Goal: Information Seeking & Learning: Learn about a topic

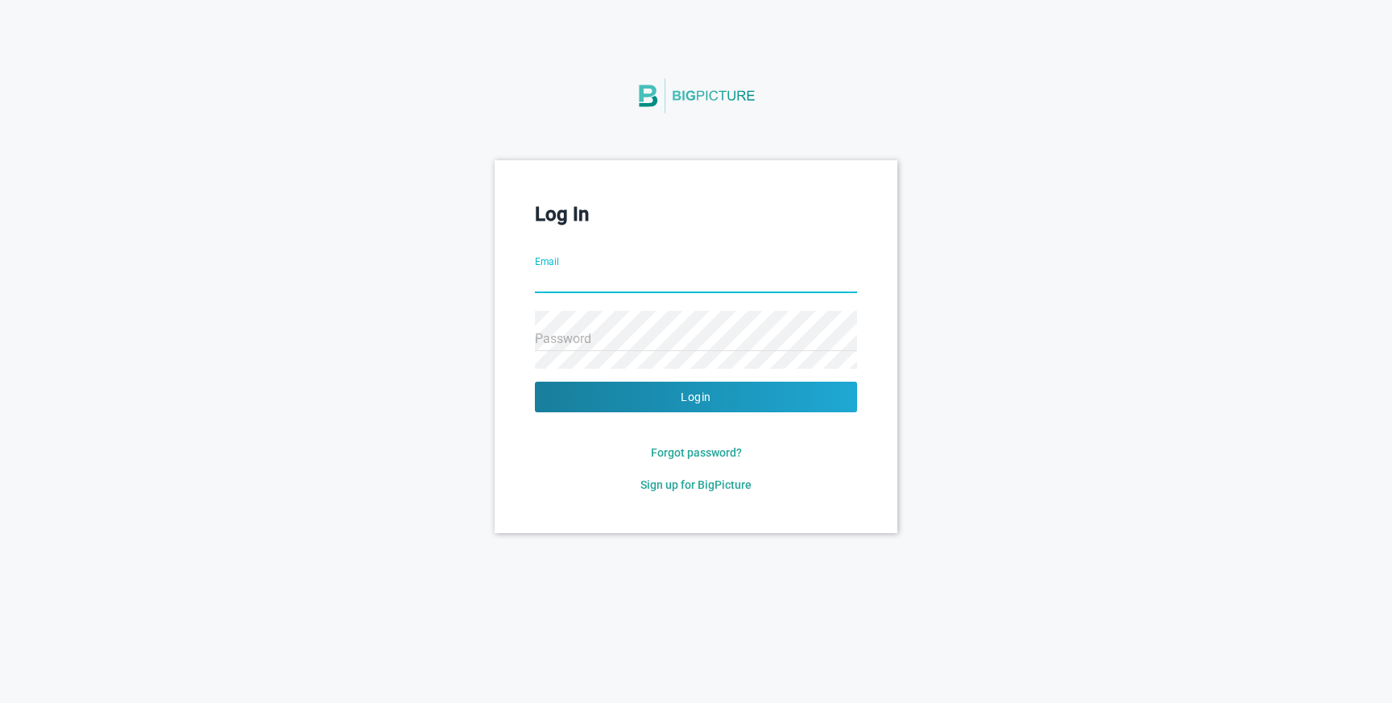
type input "[EMAIL_ADDRESS][PERSON_NAME][PERSON_NAME][DOMAIN_NAME]"
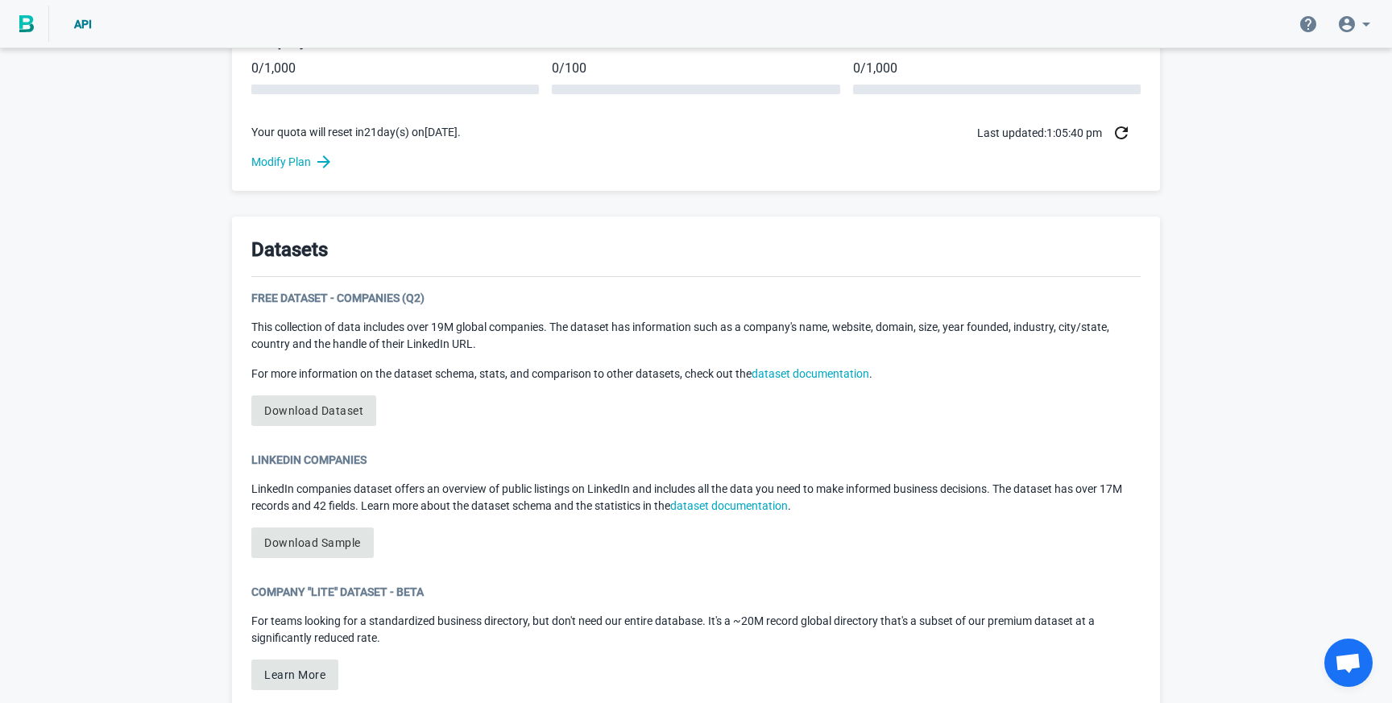
scroll to position [686, 0]
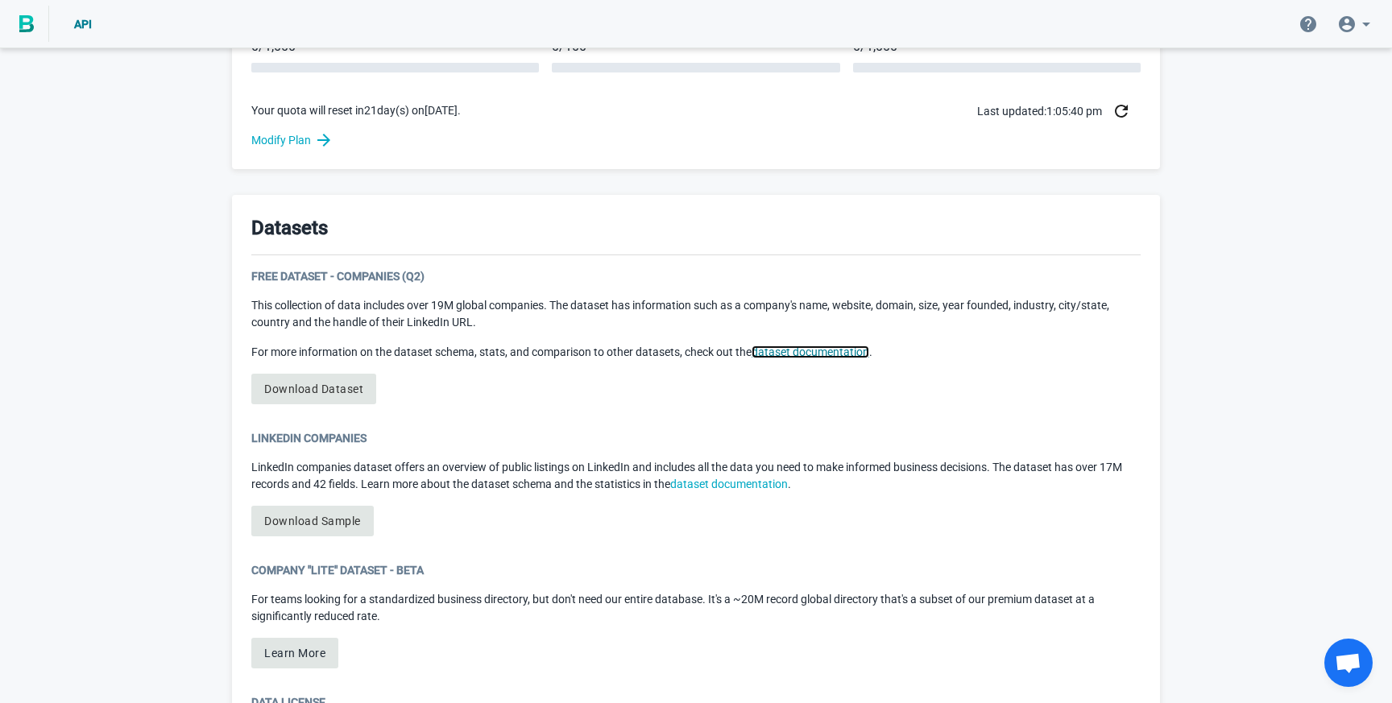
click at [782, 355] on link "dataset documentation" at bounding box center [810, 352] width 118 height 13
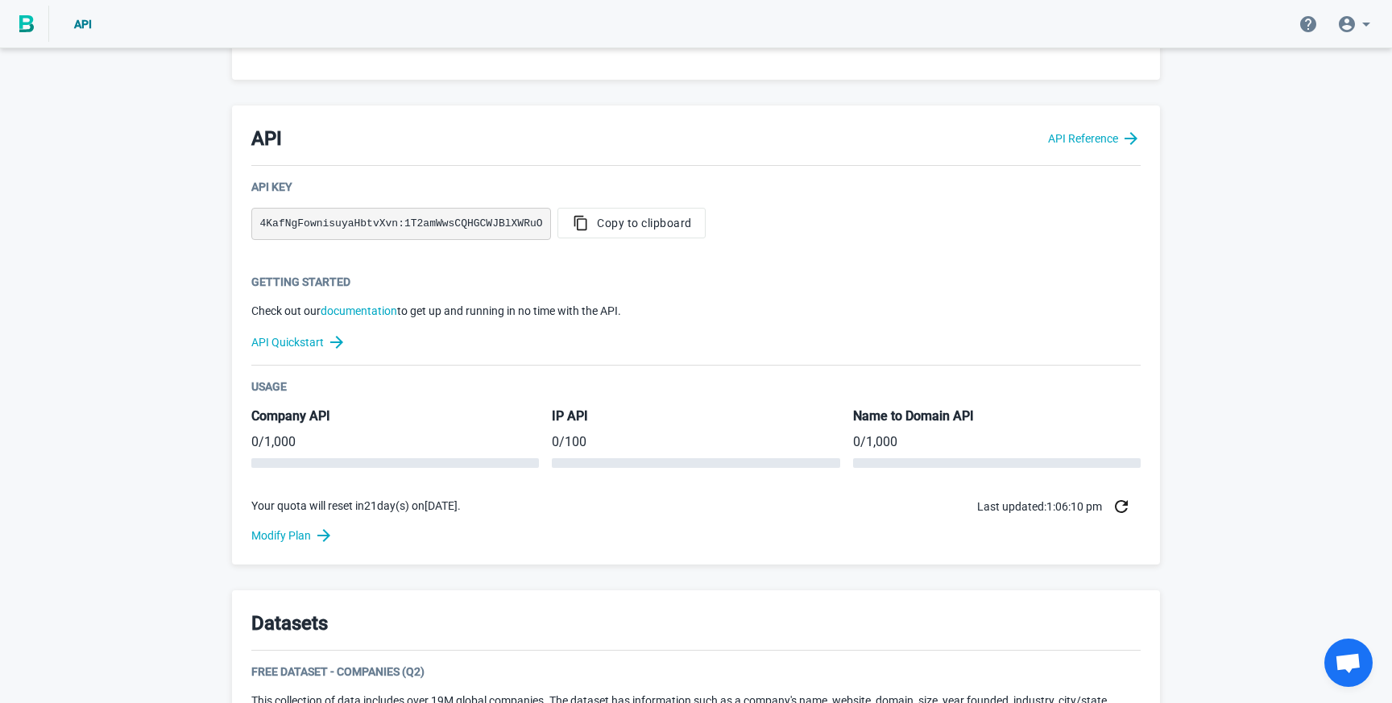
scroll to position [293, 0]
click at [622, 221] on span "Copy to clipboard" at bounding box center [631, 221] width 121 height 16
click at [1095, 135] on link "API Reference" at bounding box center [1094, 135] width 93 height 19
click at [641, 221] on span "Copy to clipboard" at bounding box center [631, 221] width 121 height 16
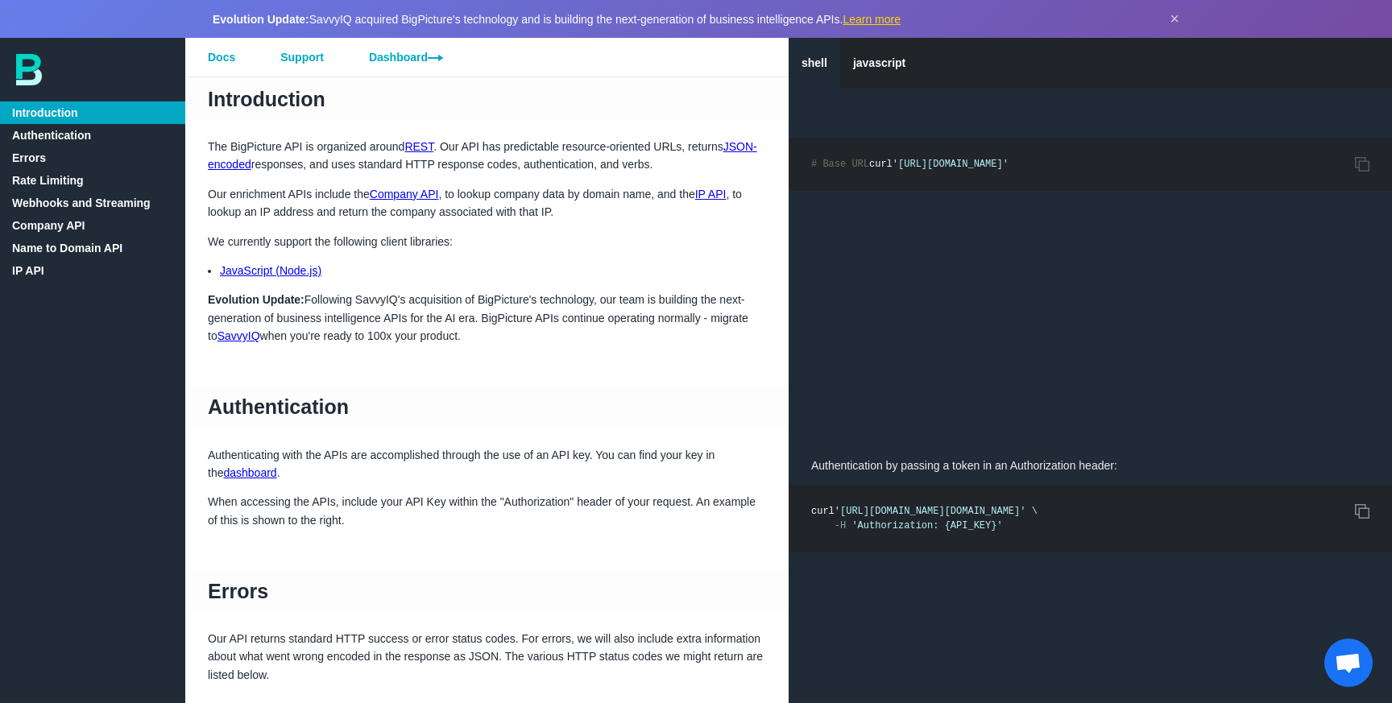
click at [1360, 511] on icon "Copy to Clipboard" at bounding box center [1362, 511] width 14 height 14
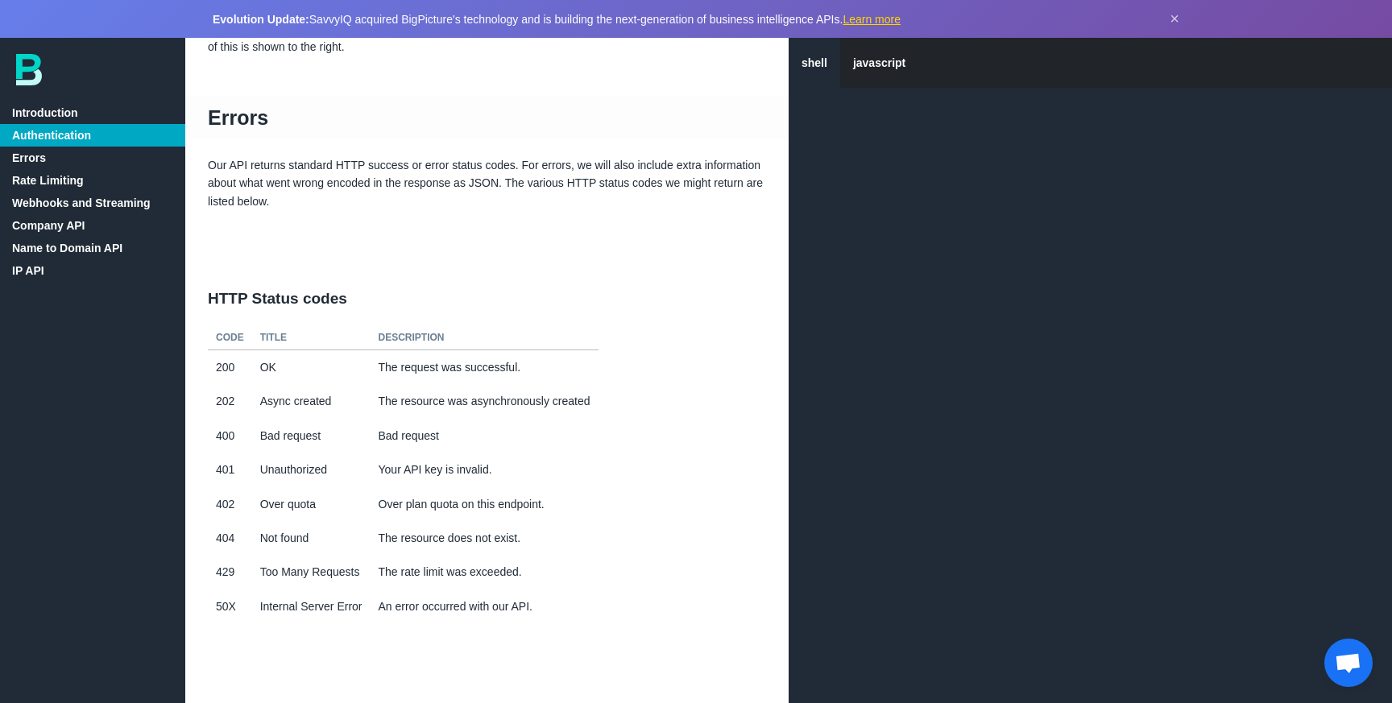
click at [52, 220] on link "Company API" at bounding box center [92, 225] width 185 height 23
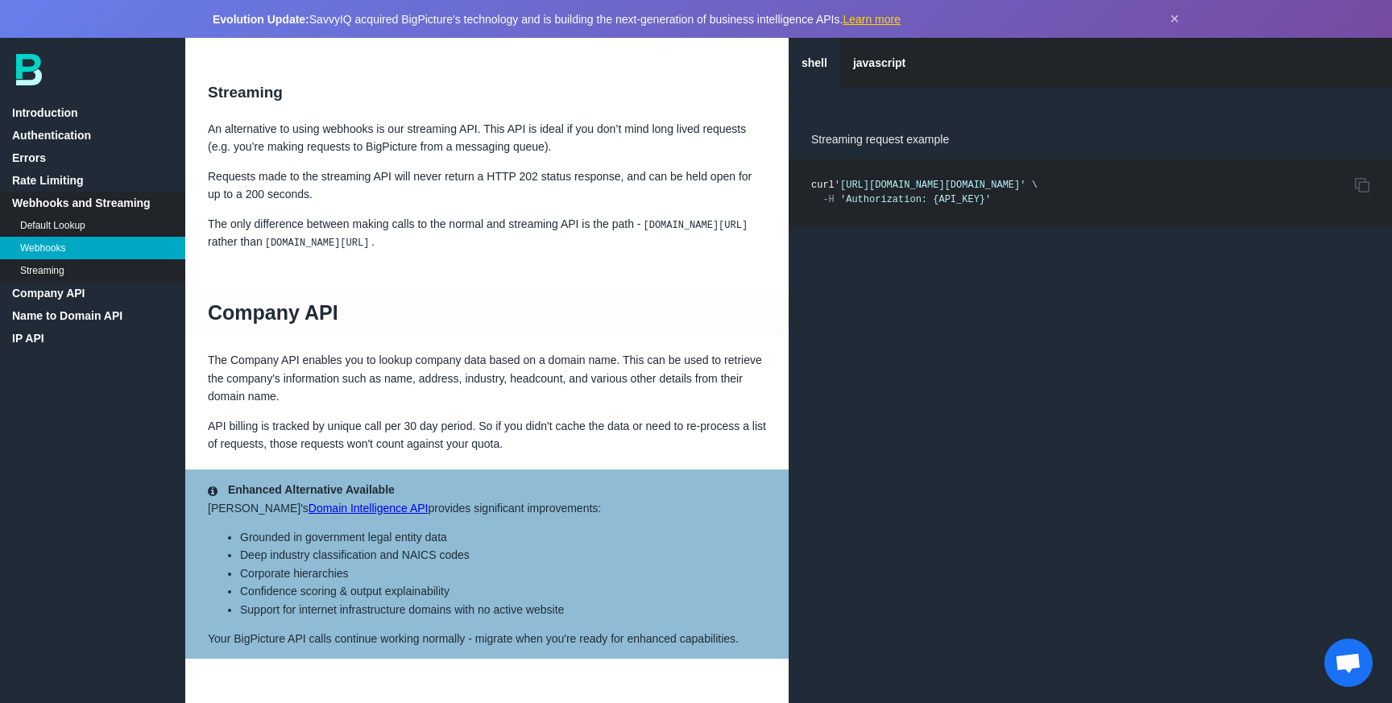
scroll to position [2622, 0]
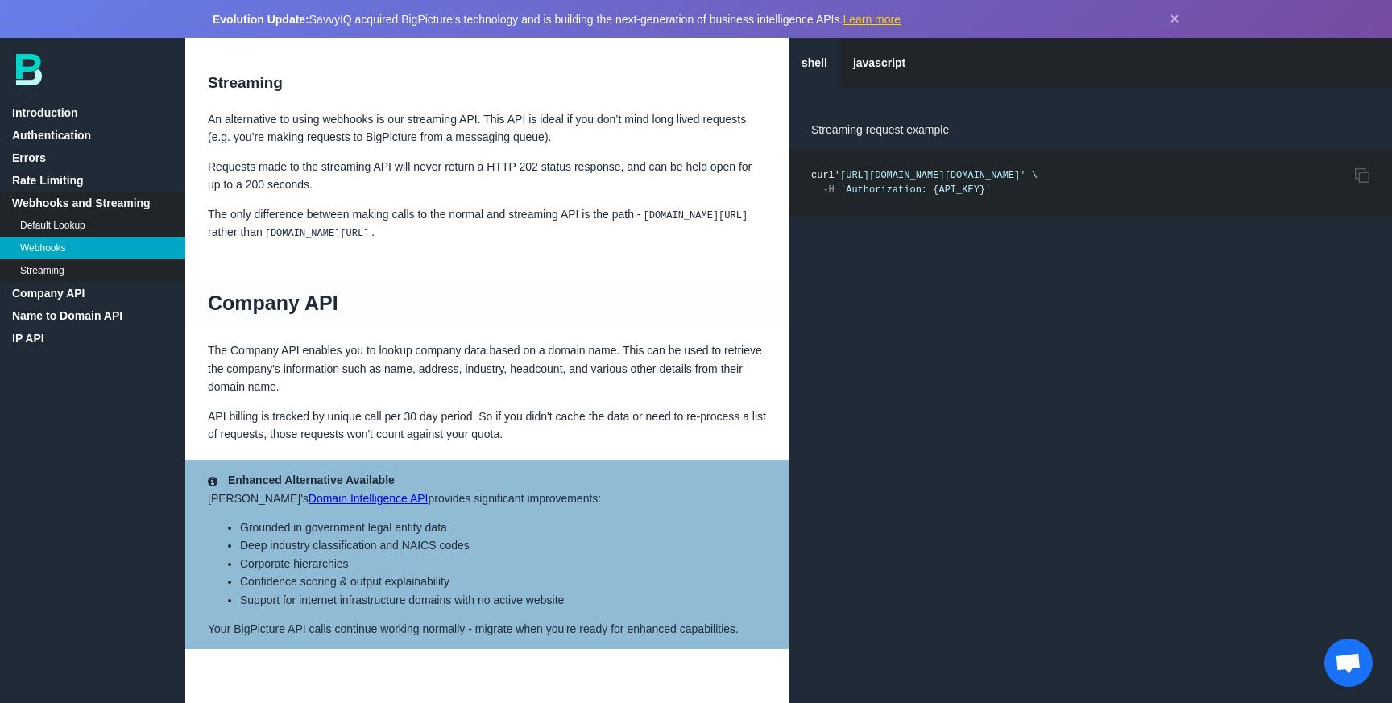
drag, startPoint x: 653, startPoint y: 232, endPoint x: 425, endPoint y: 239, distance: 228.1
click at [425, 239] on p "The only difference between making calls to the normal and streaming API is the…" at bounding box center [486, 223] width 603 height 36
copy code "[DOMAIN_NAME][URL]"
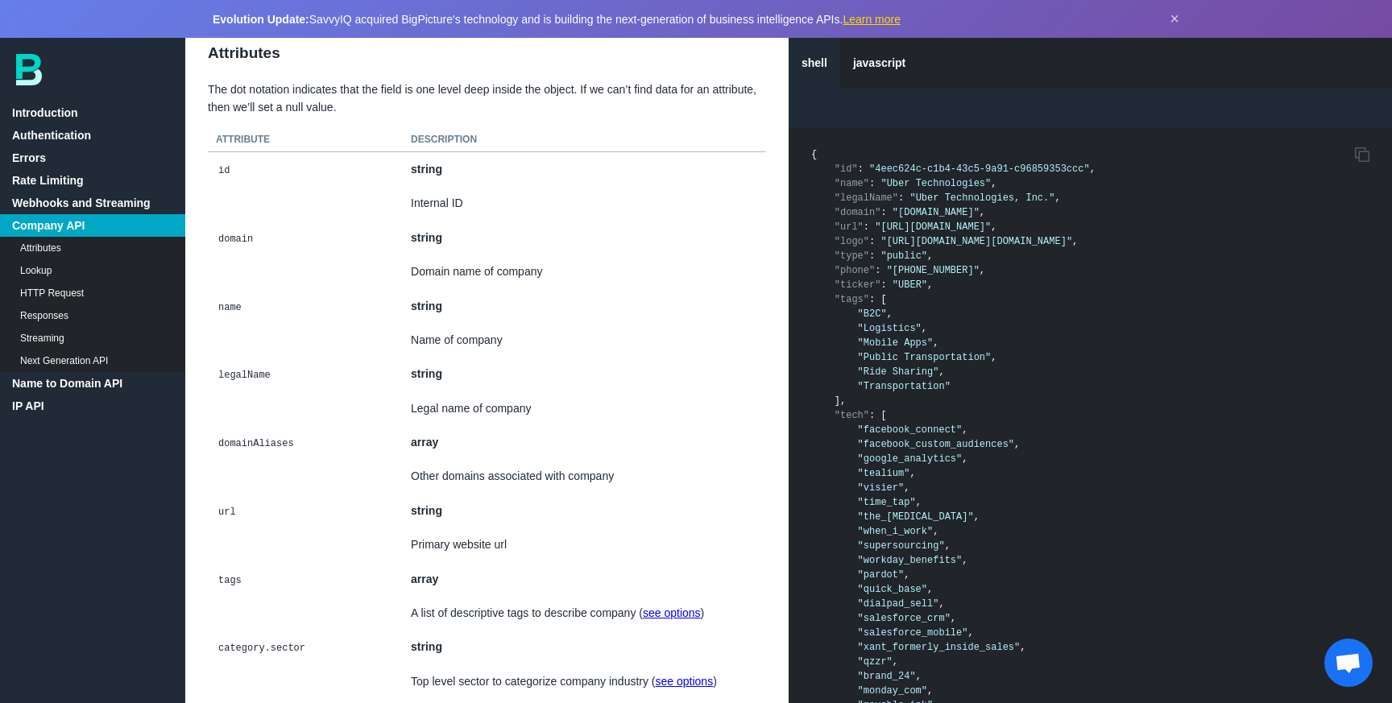
scroll to position [3307, 0]
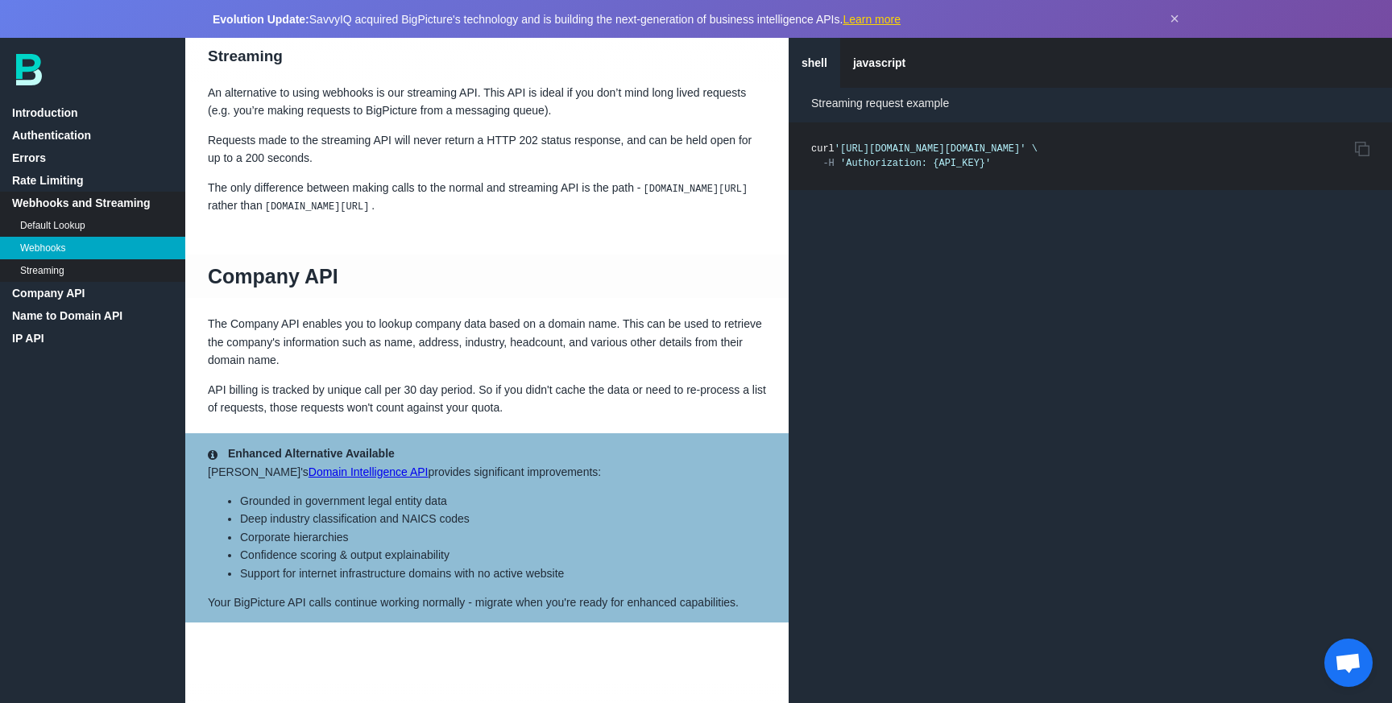
scroll to position [2643, 0]
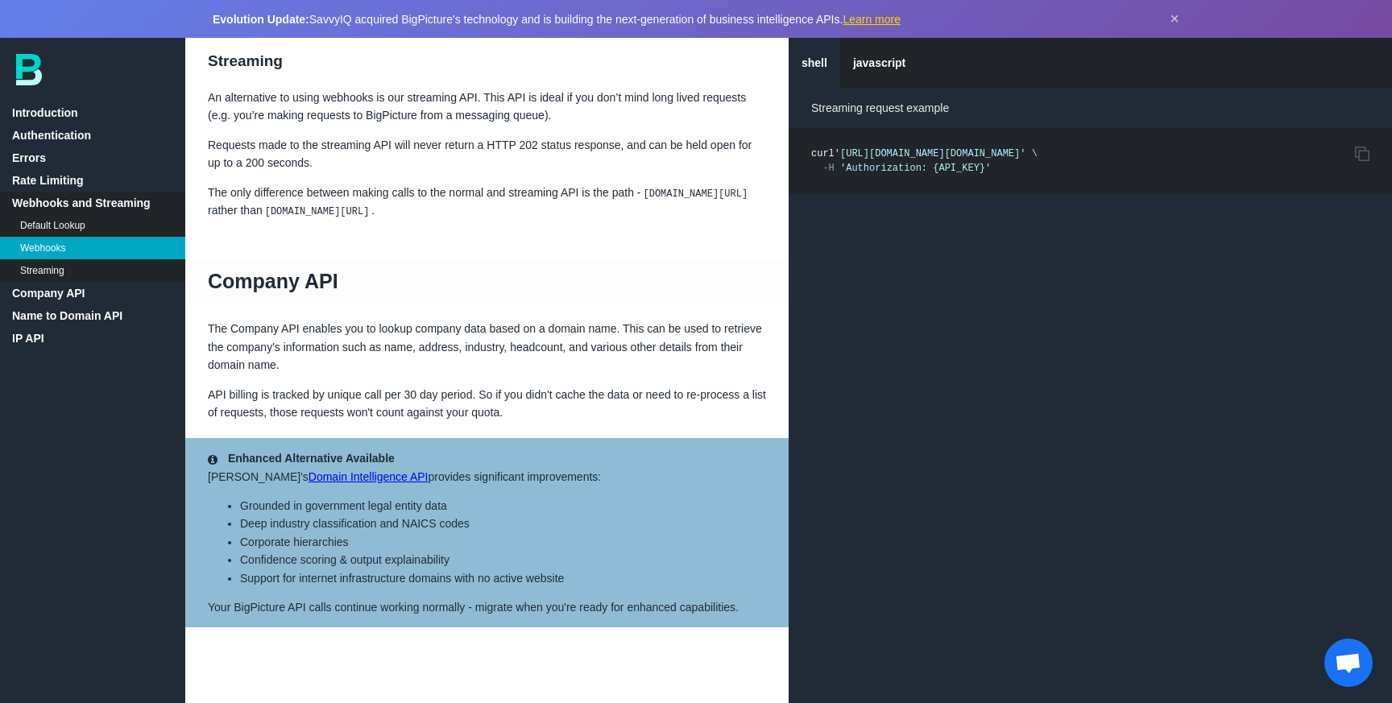
drag, startPoint x: 1163, startPoint y: 153, endPoint x: 1128, endPoint y: 154, distance: 35.4
click at [1026, 153] on span "'[URL][DOMAIN_NAME][DOMAIN_NAME]'" at bounding box center [930, 153] width 192 height 11
copy span "stream"
click at [882, 175] on pre "Copy to Clipboard curl '[URL][DOMAIN_NAME][DOMAIN_NAME]' \ -H 'Authorization: {…" at bounding box center [1090, 161] width 603 height 68
click at [883, 172] on span "'Authorization: {API_KEY}'" at bounding box center [915, 168] width 151 height 11
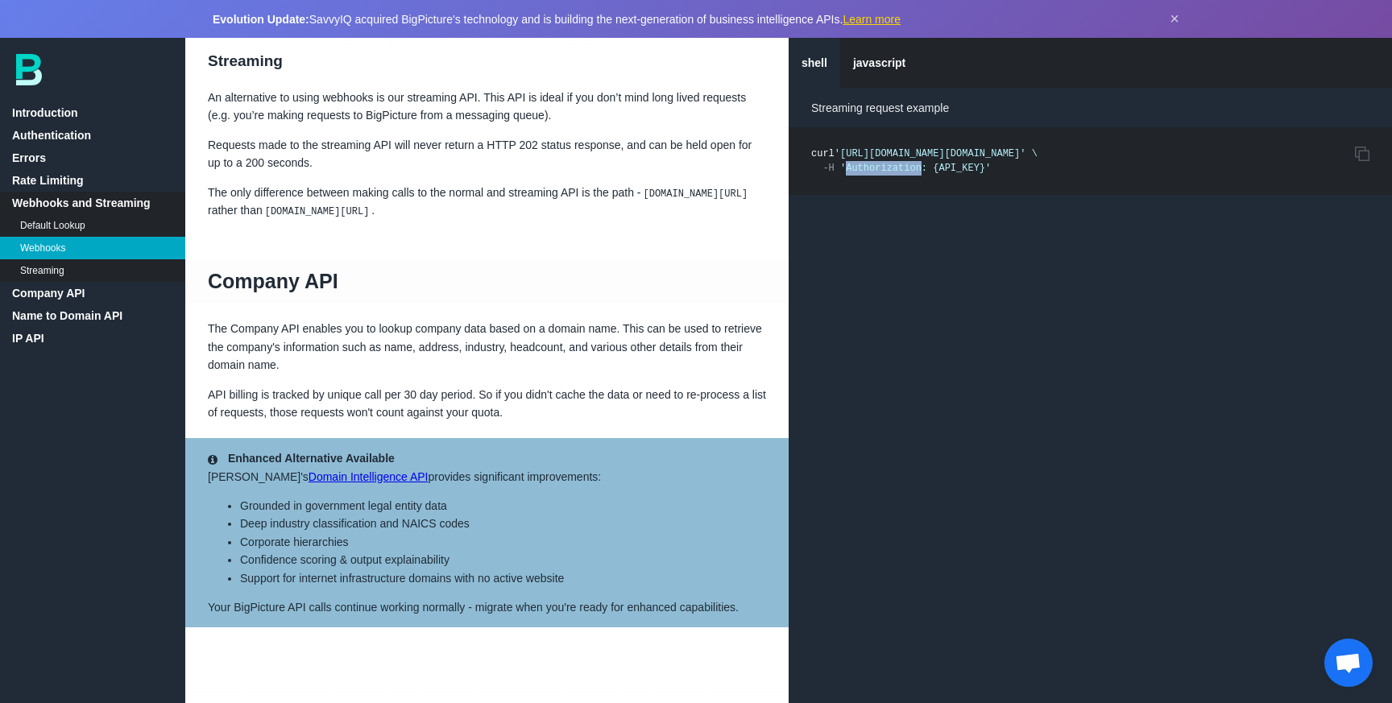
click at [883, 172] on span "'Authorization: {API_KEY}'" at bounding box center [915, 168] width 151 height 11
copy span "Authorization"
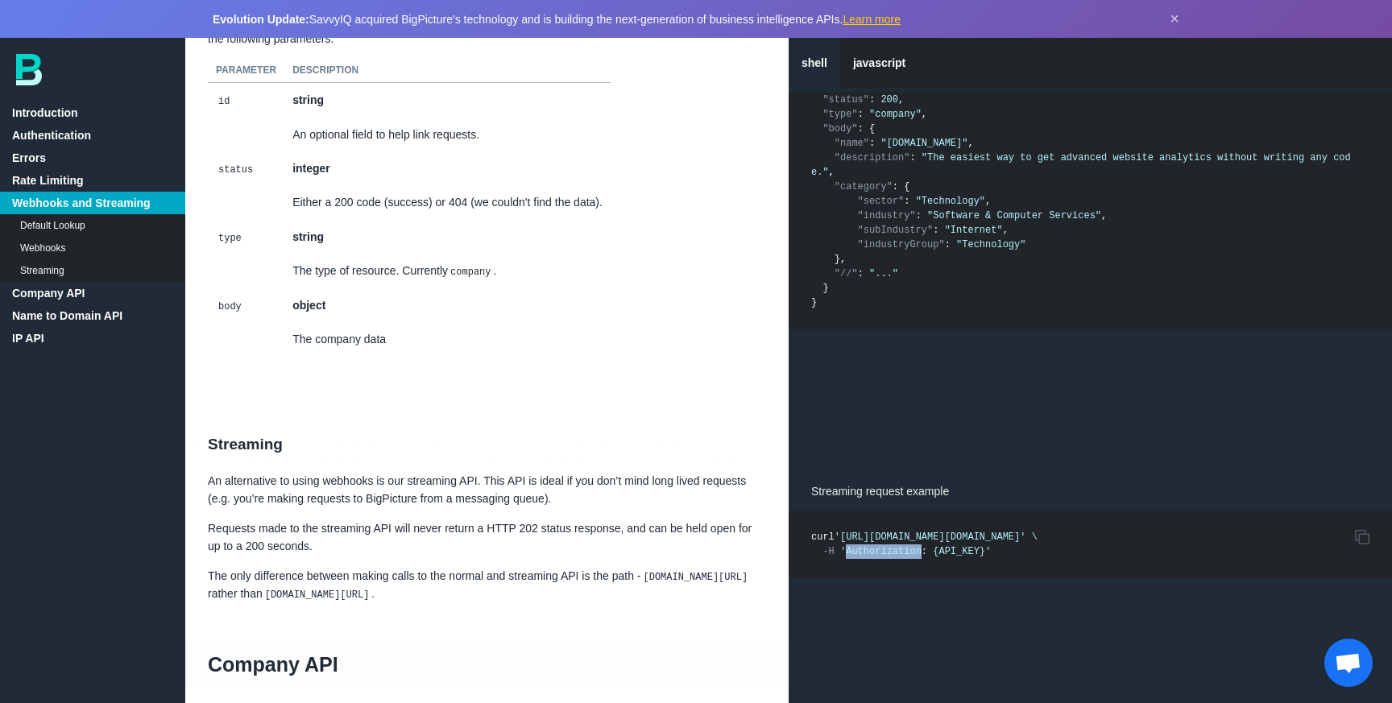
scroll to position [2314, 0]
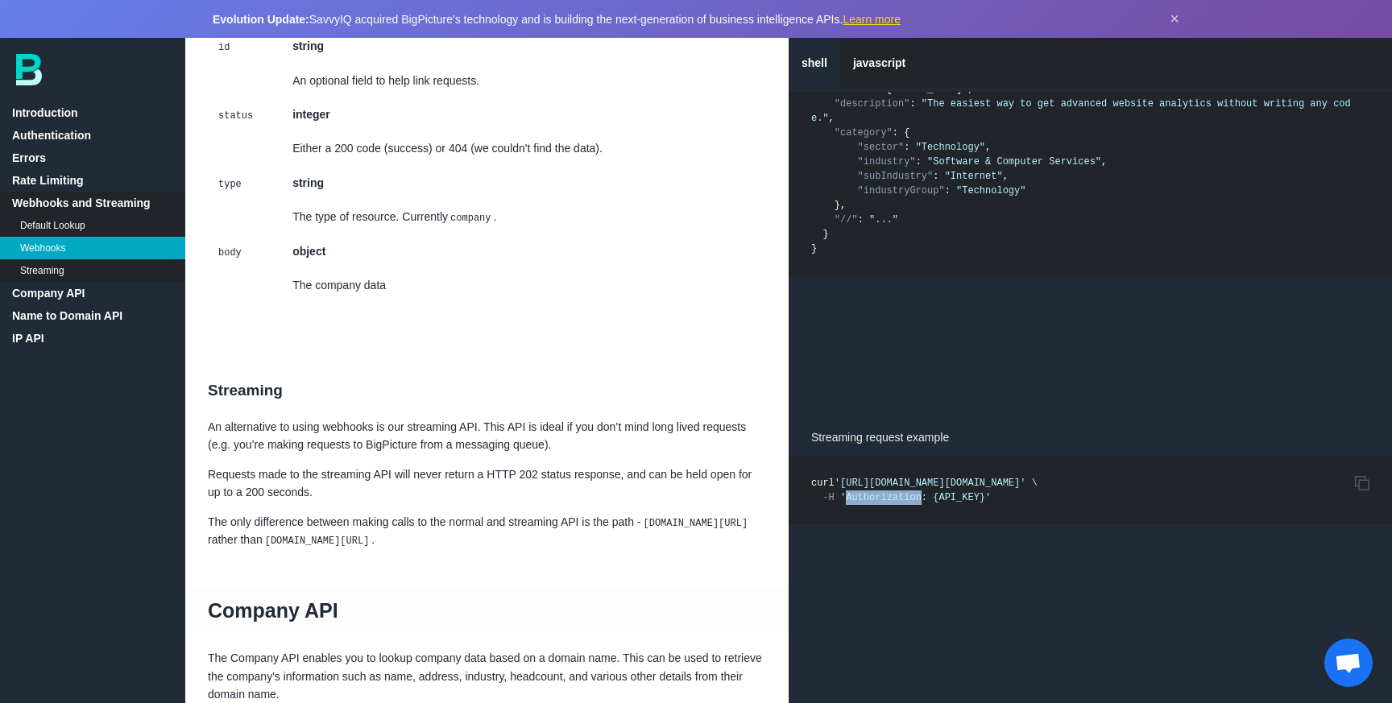
click at [77, 343] on link "IP API" at bounding box center [92, 338] width 185 height 23
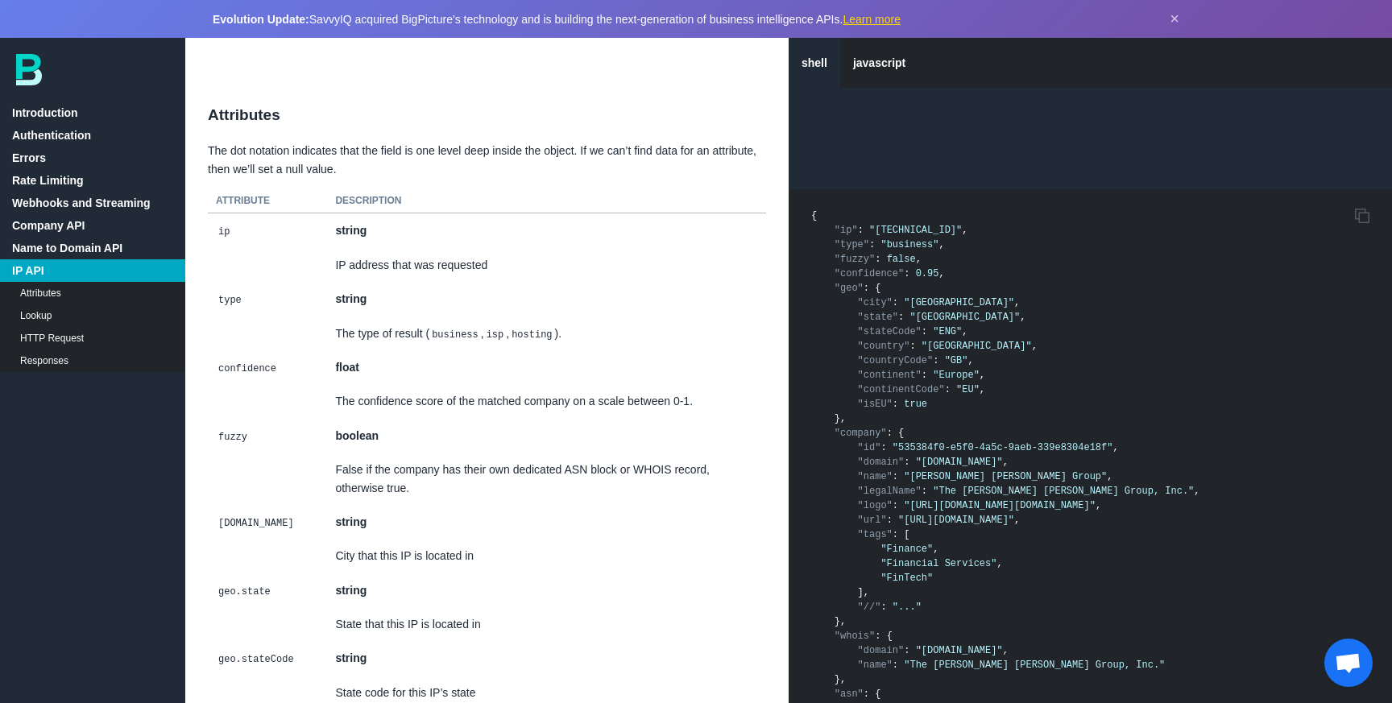
scroll to position [10161, 0]
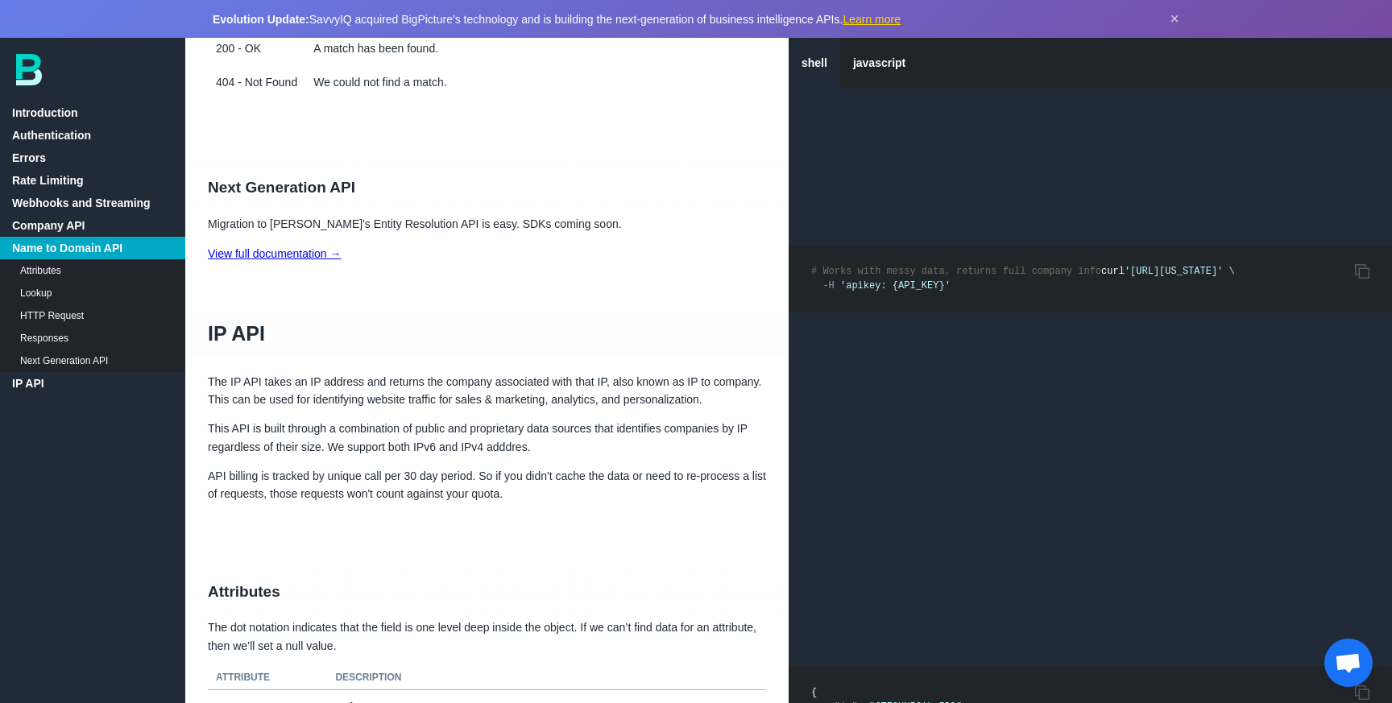
scroll to position [9693, 0]
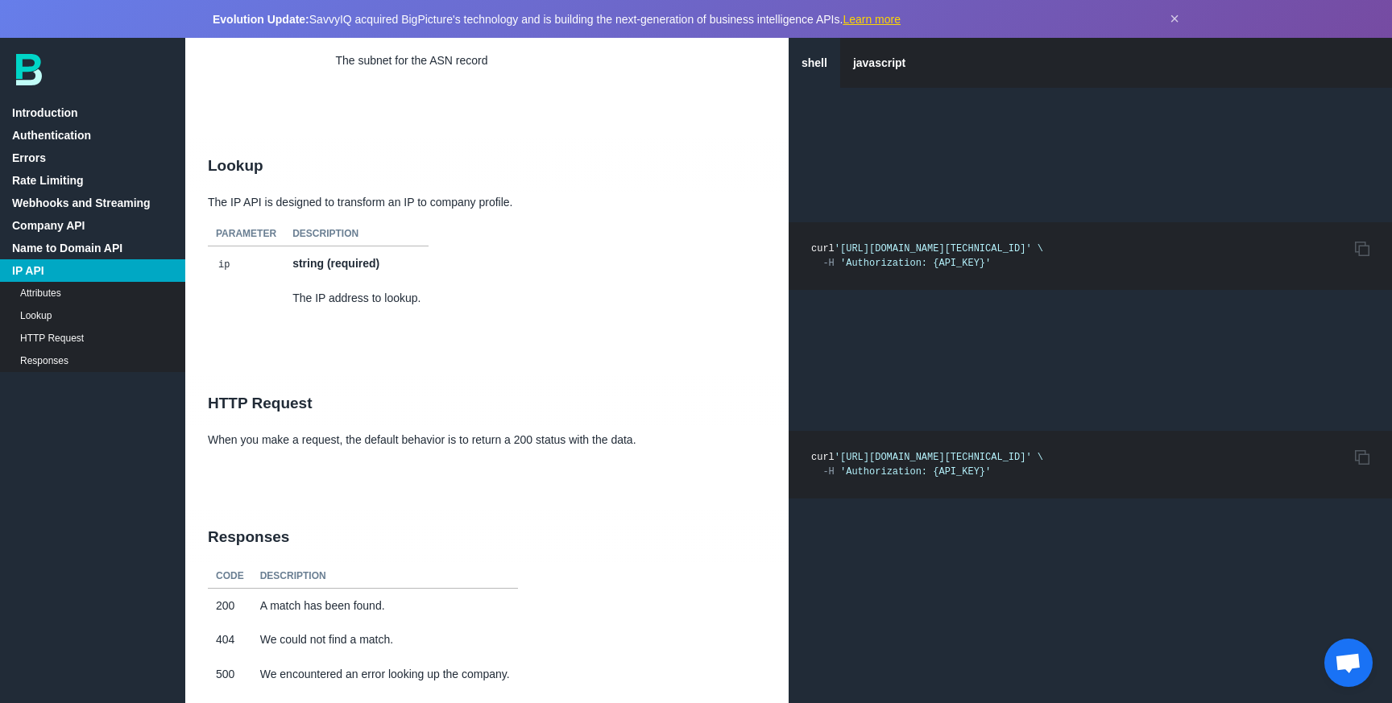
scroll to position [11630, 0]
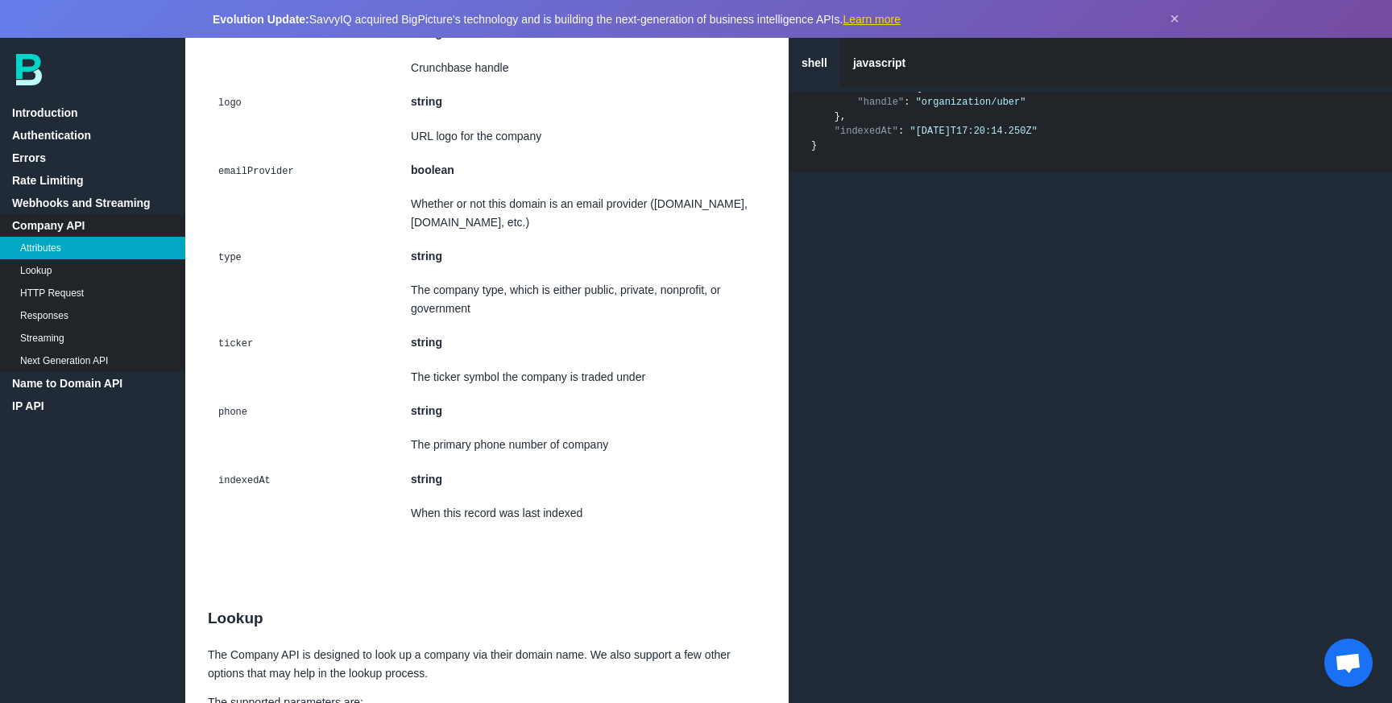
scroll to position [6448, 0]
click at [877, 20] on link "Learn more" at bounding box center [871, 19] width 58 height 13
